Goal: Task Accomplishment & Management: Use online tool/utility

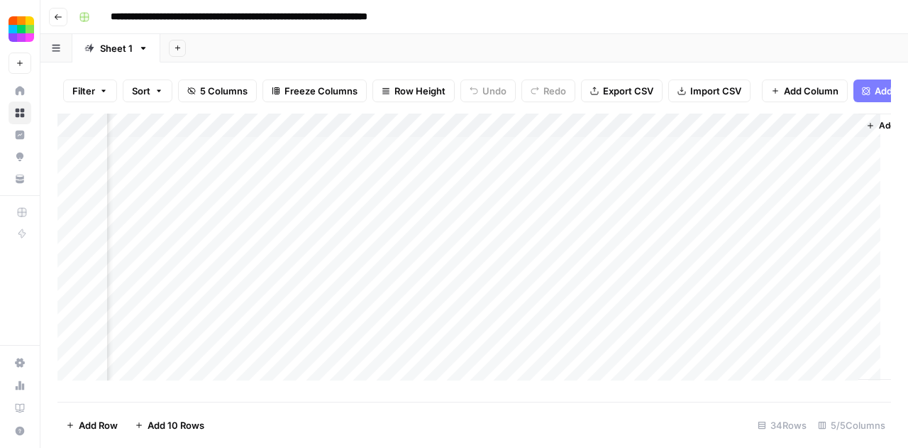
scroll to position [0, 244]
click at [786, 155] on div "Add Column" at bounding box center [474, 252] width 834 height 277
click at [788, 180] on div "Add Column" at bounding box center [474, 252] width 834 height 277
click at [788, 205] on div "Add Column" at bounding box center [474, 252] width 834 height 277
click at [789, 230] on div "Add Column" at bounding box center [474, 252] width 834 height 277
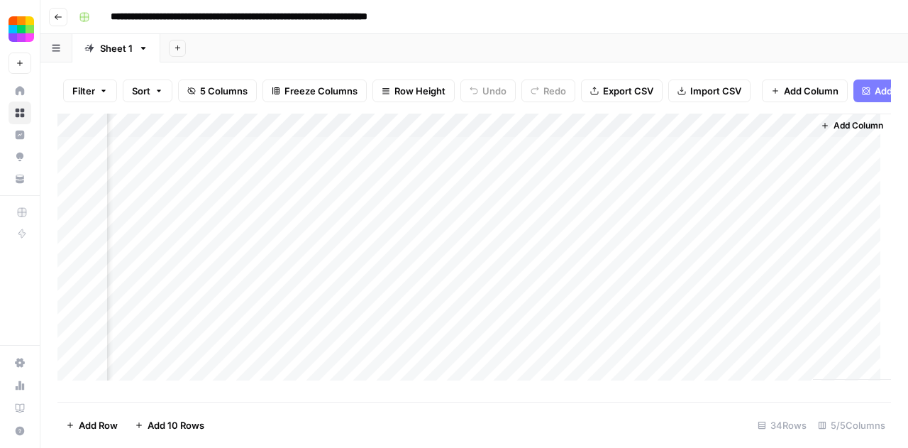
click at [784, 255] on div "Add Column" at bounding box center [474, 252] width 834 height 277
click at [785, 277] on div "Add Column" at bounding box center [474, 252] width 834 height 277
click at [786, 307] on div "Add Column" at bounding box center [474, 252] width 834 height 277
click at [787, 327] on div "Add Column" at bounding box center [474, 252] width 834 height 277
click at [789, 350] on div "Add Column" at bounding box center [474, 252] width 834 height 277
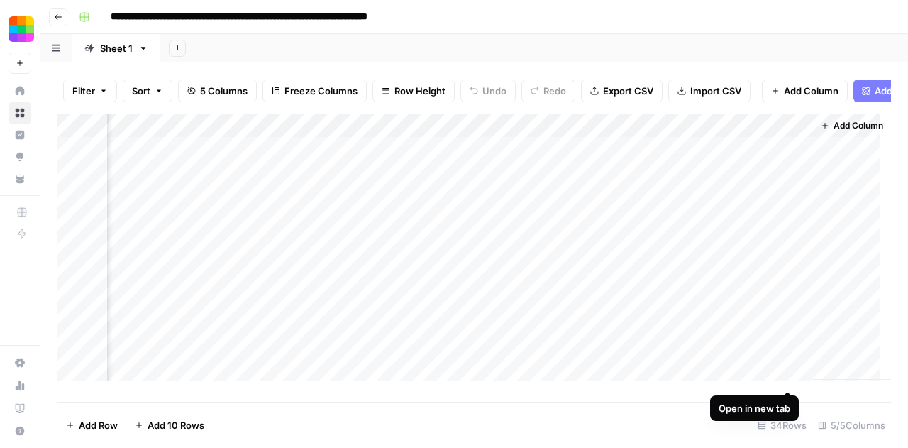
click at [786, 374] on div "Add Column" at bounding box center [474, 252] width 834 height 277
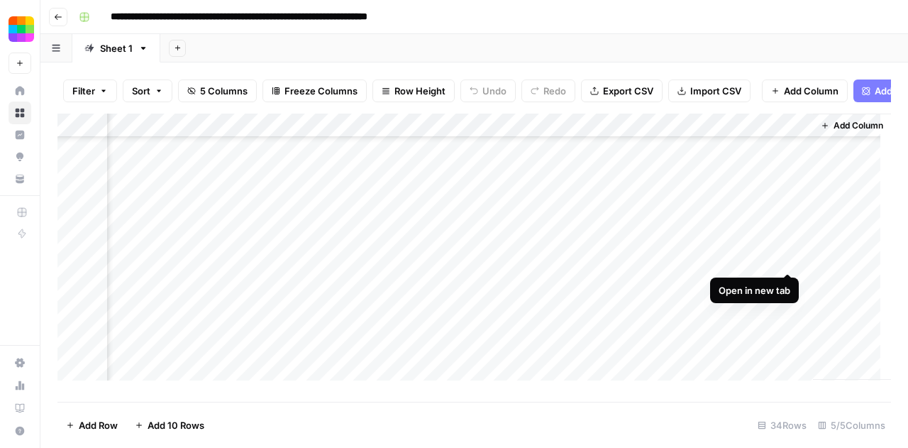
click at [786, 255] on div "Add Column" at bounding box center [474, 252] width 834 height 277
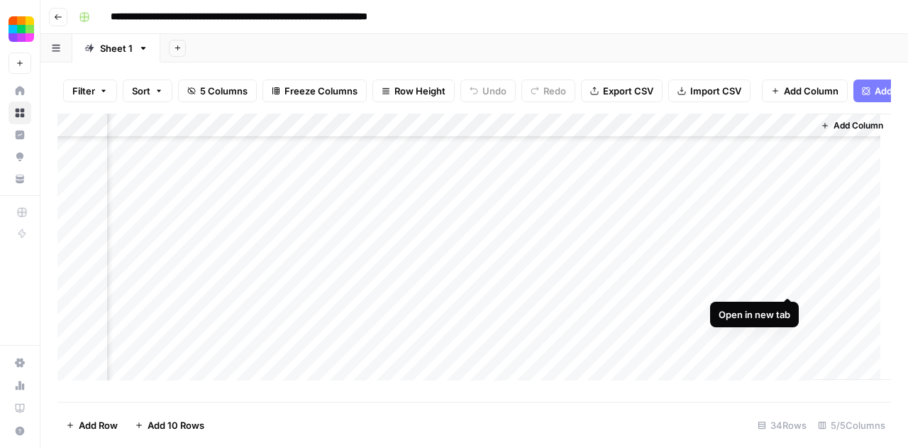
click at [786, 282] on div "Add Column" at bounding box center [474, 252] width 834 height 277
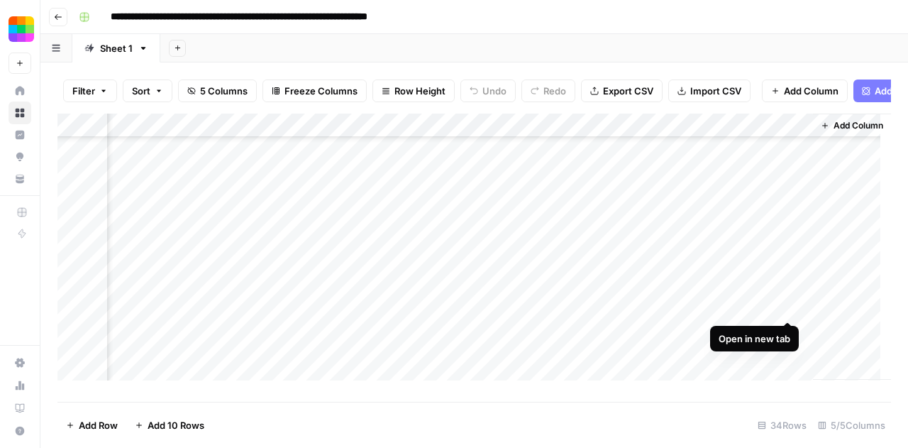
click at [787, 309] on div "Add Column" at bounding box center [474, 252] width 834 height 277
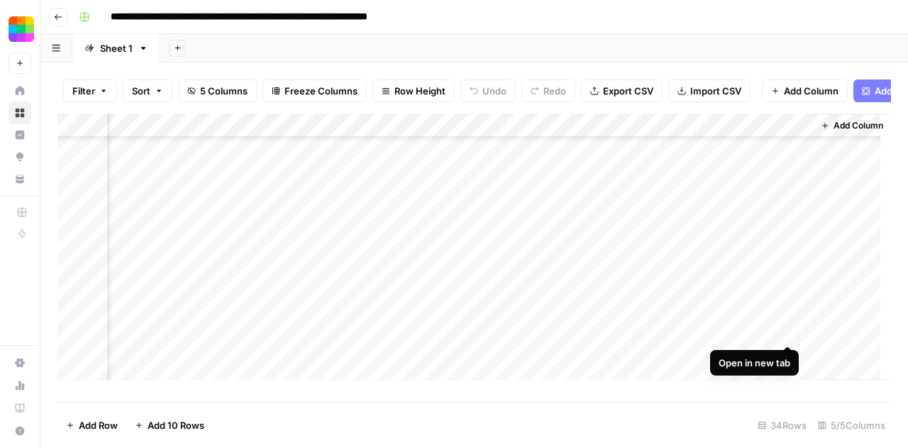
click at [787, 326] on div "Add Column" at bounding box center [474, 252] width 834 height 277
click at [790, 356] on div "Add Column" at bounding box center [474, 252] width 834 height 277
click at [785, 304] on div "Add Column" at bounding box center [474, 252] width 834 height 277
click at [788, 329] on div "Add Column" at bounding box center [474, 252] width 834 height 277
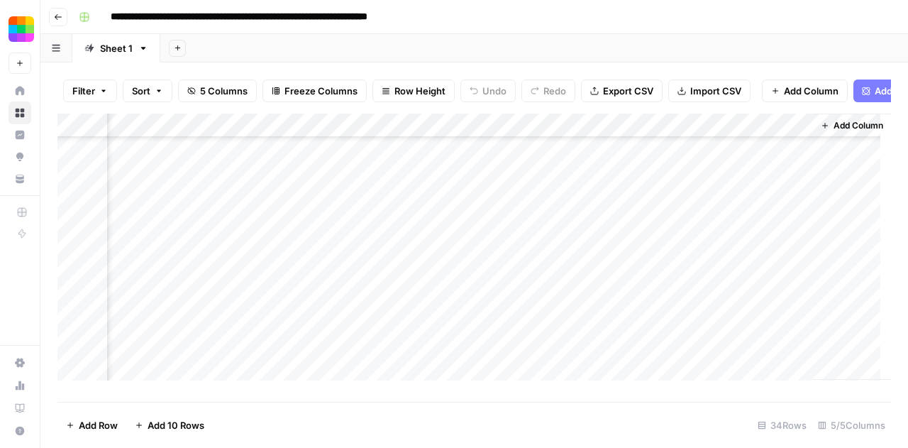
click at [789, 356] on div "Add Column" at bounding box center [474, 252] width 834 height 277
click at [782, 380] on div "Add Column" at bounding box center [474, 252] width 834 height 277
click at [788, 192] on div "Add Column" at bounding box center [474, 252] width 834 height 277
click at [793, 219] on div "Add Column" at bounding box center [474, 252] width 834 height 277
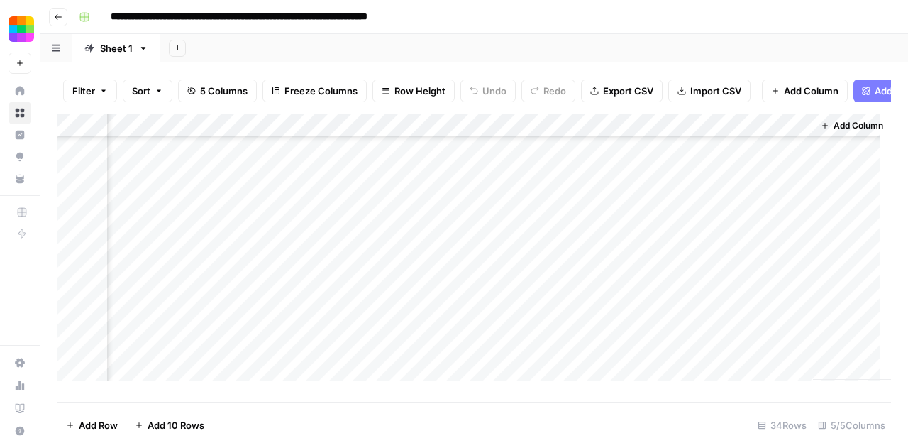
click at [789, 238] on div "Add Column" at bounding box center [474, 252] width 834 height 277
click at [786, 265] on div "Add Column" at bounding box center [474, 252] width 834 height 277
click at [788, 288] on div "Add Column" at bounding box center [474, 252] width 834 height 277
click at [788, 314] on div "Add Column" at bounding box center [474, 252] width 834 height 277
click at [782, 334] on div "Add Column" at bounding box center [474, 252] width 834 height 277
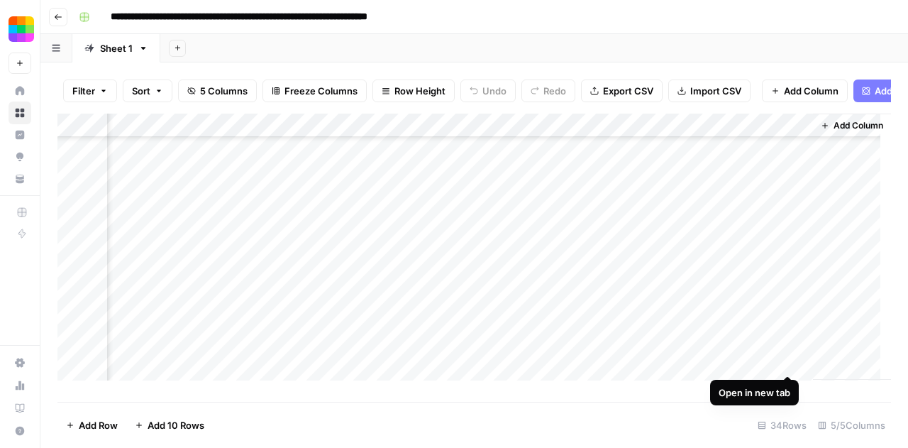
click at [786, 358] on div "Add Column" at bounding box center [474, 252] width 834 height 277
click at [783, 388] on div "Add Column" at bounding box center [474, 252] width 834 height 277
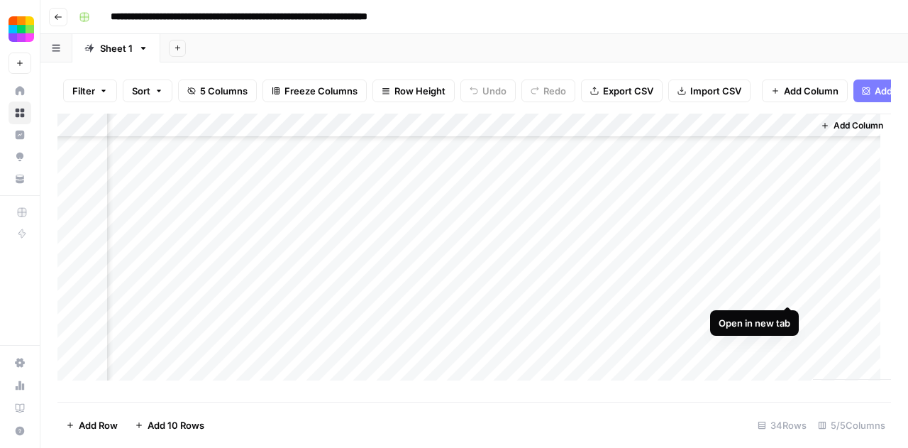
click at [786, 287] on div "Add Column" at bounding box center [474, 252] width 834 height 277
click at [789, 286] on div "Add Column" at bounding box center [474, 252] width 834 height 277
click at [788, 304] on div "Add Column" at bounding box center [474, 252] width 834 height 277
click at [787, 329] on div "Add Column" at bounding box center [474, 252] width 834 height 277
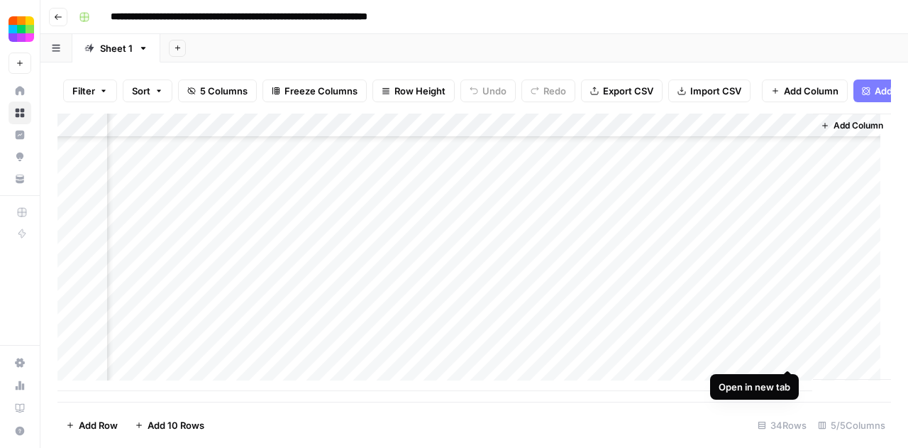
click at [787, 356] on div "Add Column" at bounding box center [474, 252] width 834 height 277
